Goal: Task Accomplishment & Management: Use online tool/utility

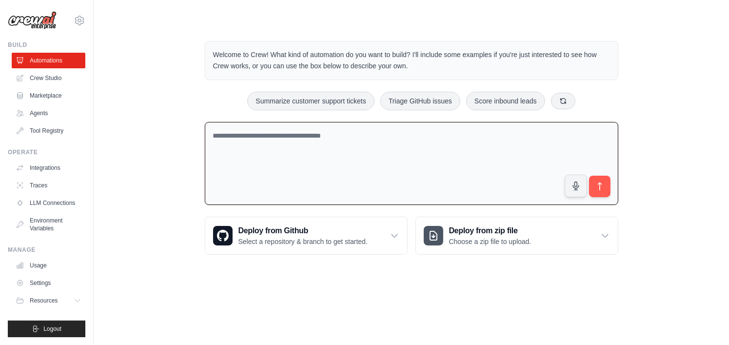
click at [323, 138] on textarea at bounding box center [412, 163] width 414 height 83
click at [60, 114] on link "Agents" at bounding box center [50, 113] width 74 height 16
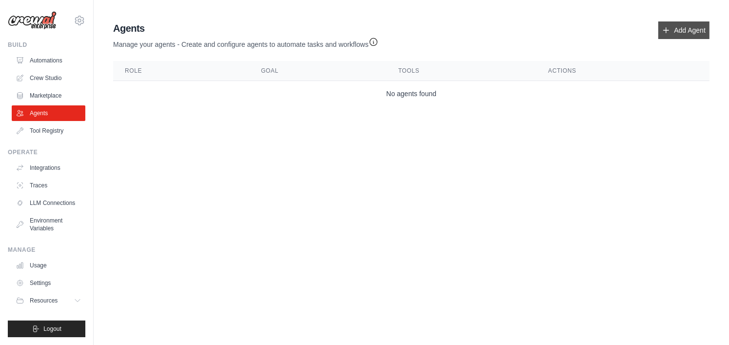
click at [682, 28] on link "Add Agent" at bounding box center [683, 30] width 51 height 18
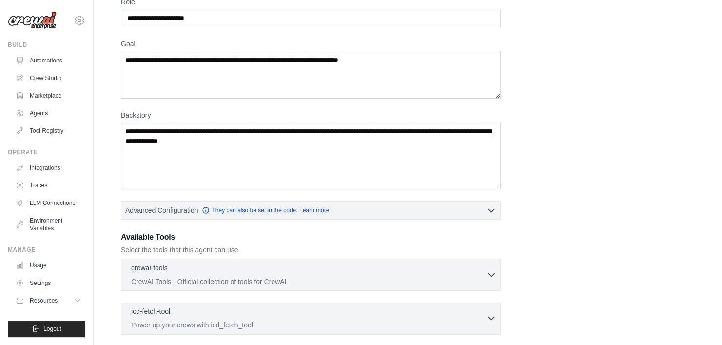
scroll to position [177, 0]
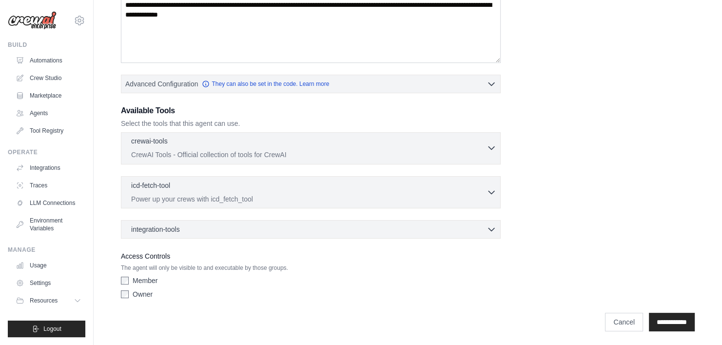
click at [199, 141] on div "crewai-tools 0 selected" at bounding box center [309, 142] width 356 height 12
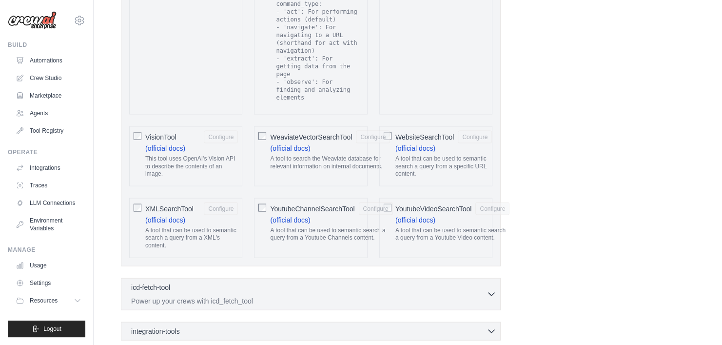
scroll to position [2040, 0]
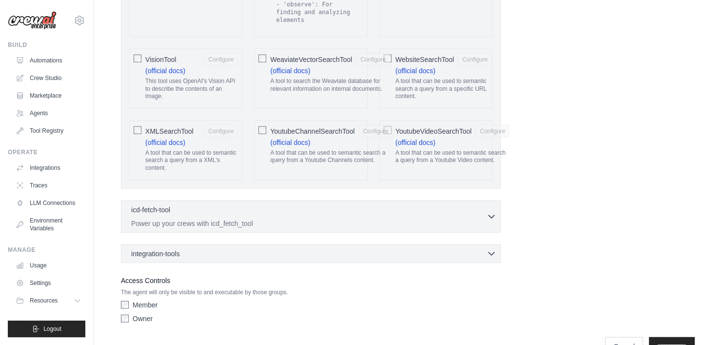
click at [263, 244] on div "integration-tools 0 selected Notion Google Sheets Box Jira" at bounding box center [311, 253] width 380 height 19
click at [263, 248] on div "integration-tools 0 selected" at bounding box center [313, 253] width 365 height 10
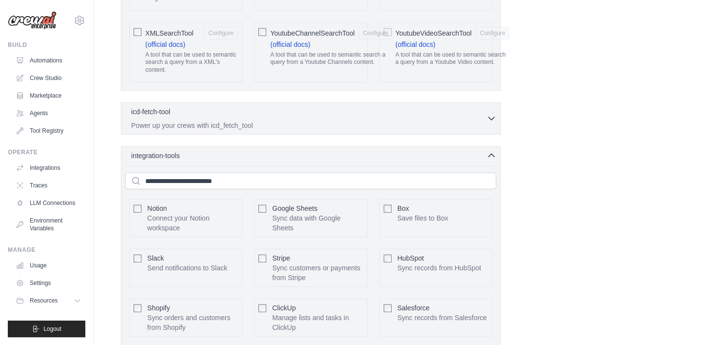
scroll to position [2138, 0]
click at [472, 147] on div "integration-tools 0 selected Notion Google Sheets Box Jira" at bounding box center [311, 301] width 380 height 308
click at [469, 106] on div "icd-fetch-tool 0 selected Power up your crews with icd_fetch_tool IcdFetchTool" at bounding box center [311, 119] width 380 height 32
click at [466, 107] on div "icd-fetch-tool 0 selected Power up your crews with icd_fetch_tool" at bounding box center [309, 118] width 356 height 23
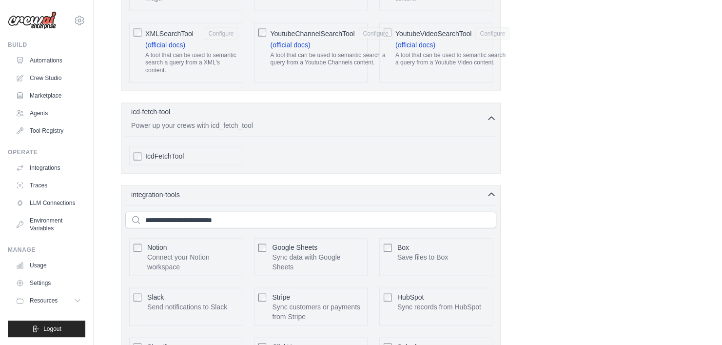
click at [466, 107] on div "icd-fetch-tool 0 selected Power up your crews with icd_fetch_tool" at bounding box center [309, 118] width 356 height 23
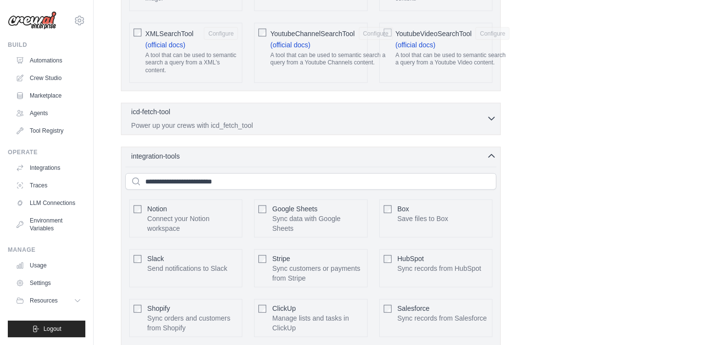
click at [466, 107] on div "icd-fetch-tool 0 selected Power up your crews with icd_fetch_tool" at bounding box center [309, 118] width 356 height 23
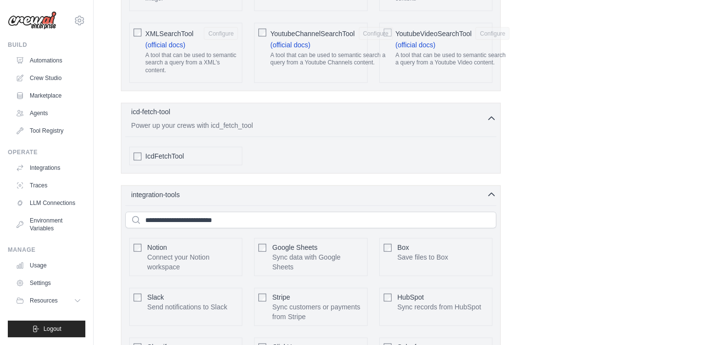
click at [466, 107] on div "icd-fetch-tool 0 selected Power up your crews with icd_fetch_tool" at bounding box center [309, 118] width 356 height 23
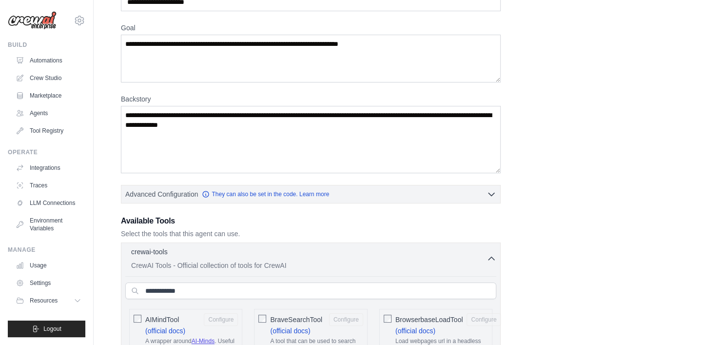
scroll to position [0, 0]
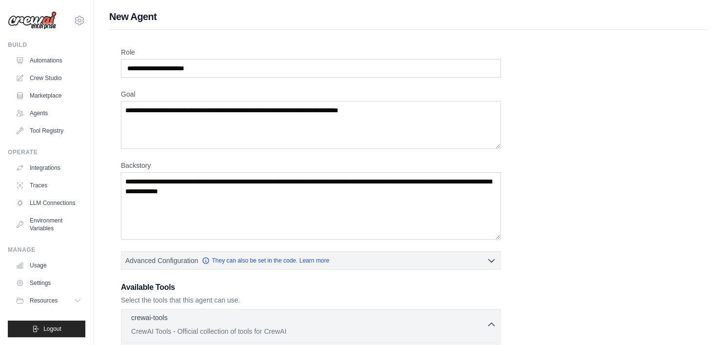
click at [486, 333] on p "CrewAI Tools - Official collection of tools for CrewAI" at bounding box center [309, 331] width 356 height 10
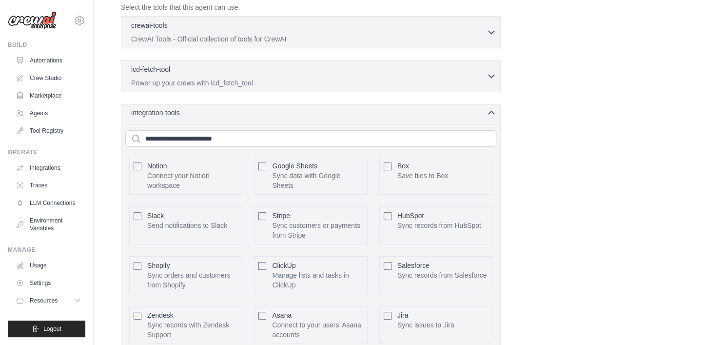
click at [495, 110] on icon "button" at bounding box center [492, 113] width 10 height 10
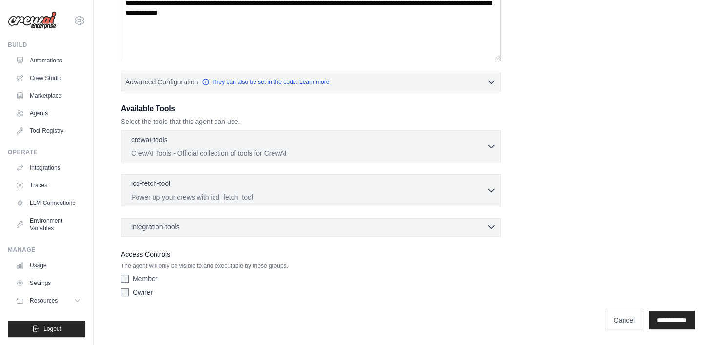
scroll to position [177, 0]
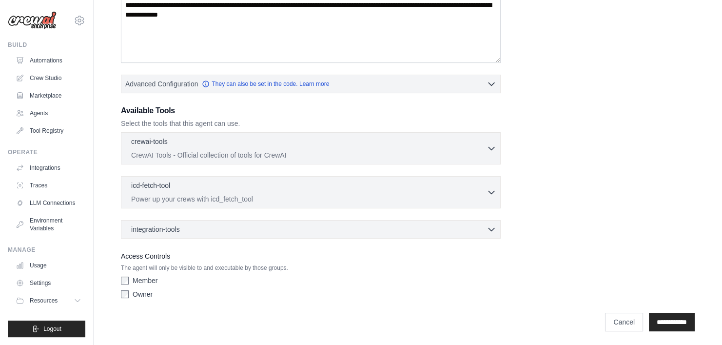
click at [557, 113] on div "Role Goal [GEOGRAPHIC_DATA] Advanced Configuration They can also be set in the …" at bounding box center [408, 87] width 574 height 432
